Goal: Book appointment/travel/reservation

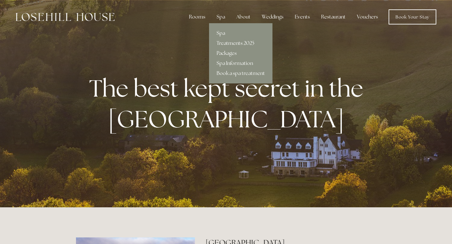
click at [224, 43] on link "Treatments 2025" at bounding box center [240, 43] width 63 height 10
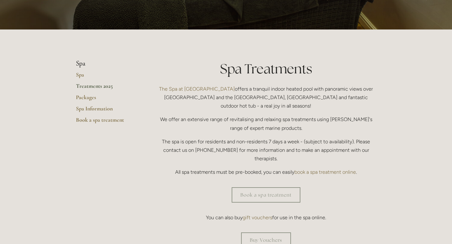
scroll to position [103, 0]
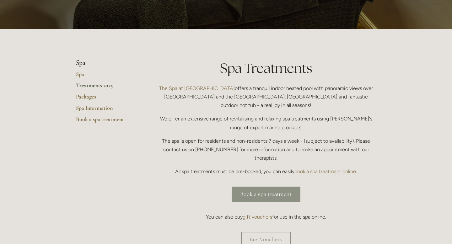
click at [254, 187] on link "Book a spa treatment" at bounding box center [266, 194] width 69 height 15
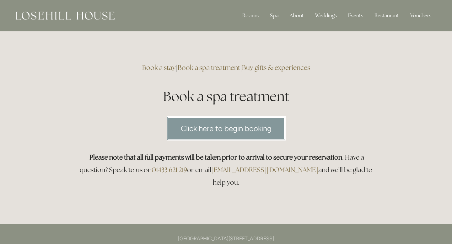
click at [254, 134] on link "Click here to begin booking" at bounding box center [226, 128] width 119 height 24
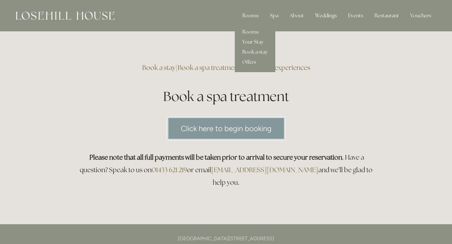
click at [255, 12] on div "Rooms" at bounding box center [250, 15] width 26 height 13
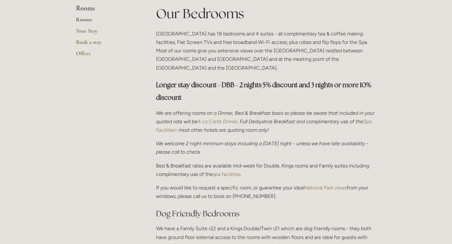
scroll to position [111, 0]
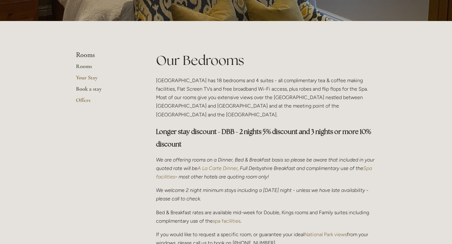
click at [91, 89] on link "Book a stay" at bounding box center [106, 90] width 60 height 11
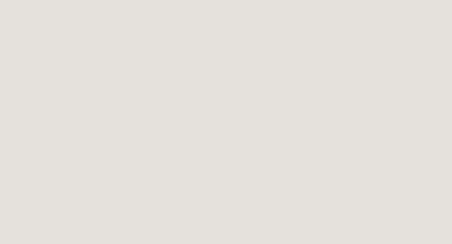
scroll to position [751, 0]
